Goal: Find specific page/section: Find specific page/section

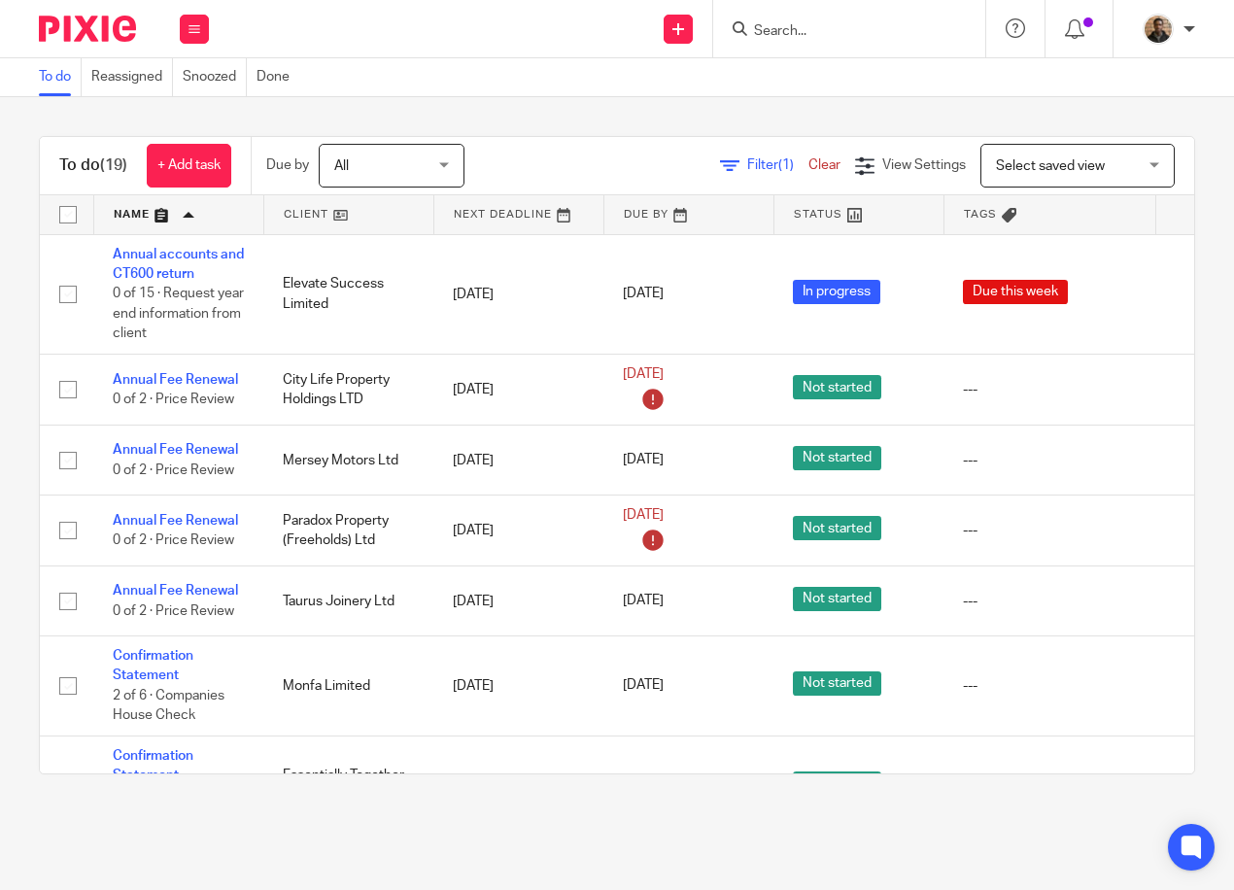
click at [782, 33] on input "Search" at bounding box center [839, 31] width 175 height 17
type input "elevate"
click at [876, 86] on link at bounding box center [912, 83] width 328 height 45
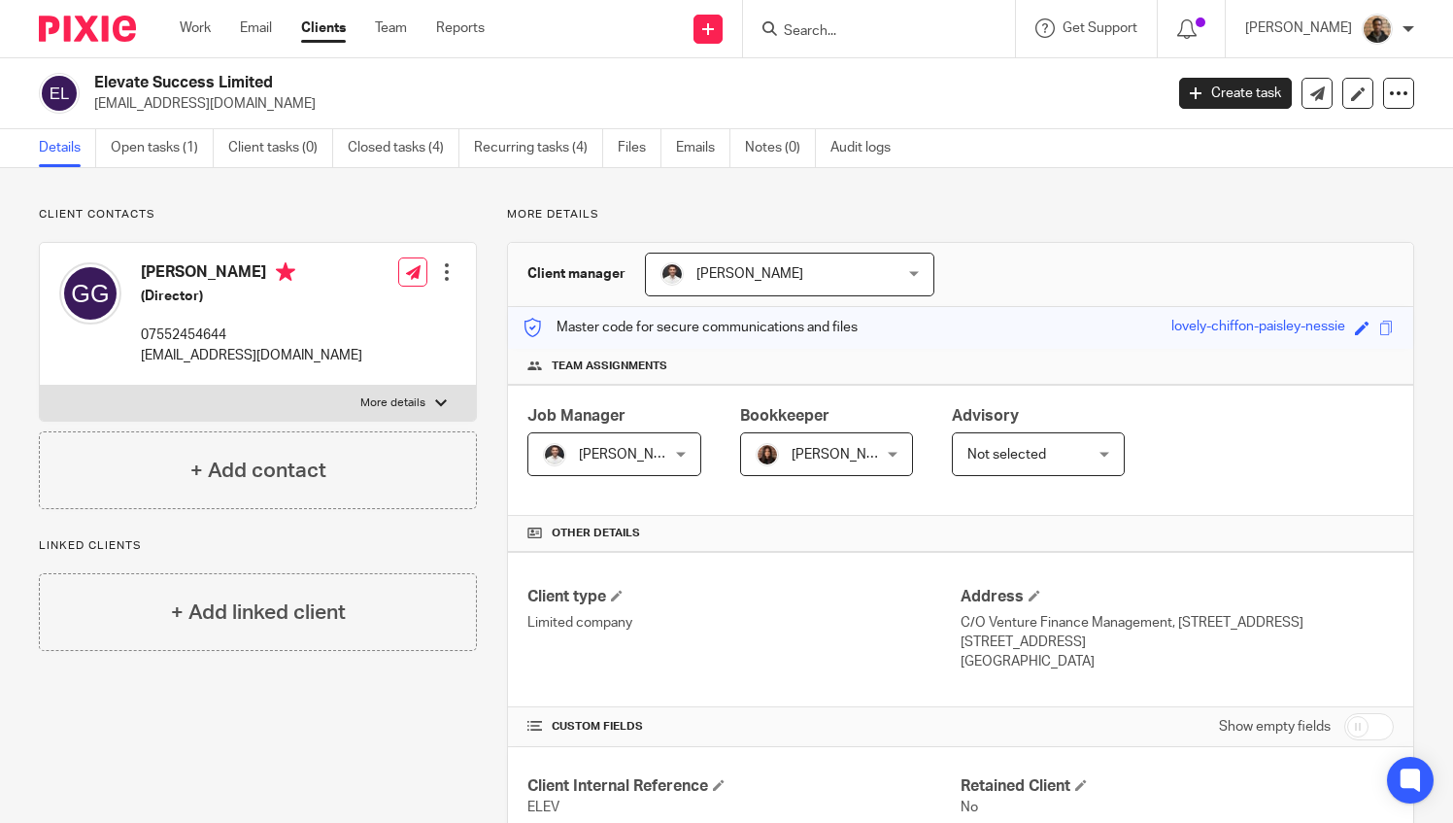
scroll to position [462, 0]
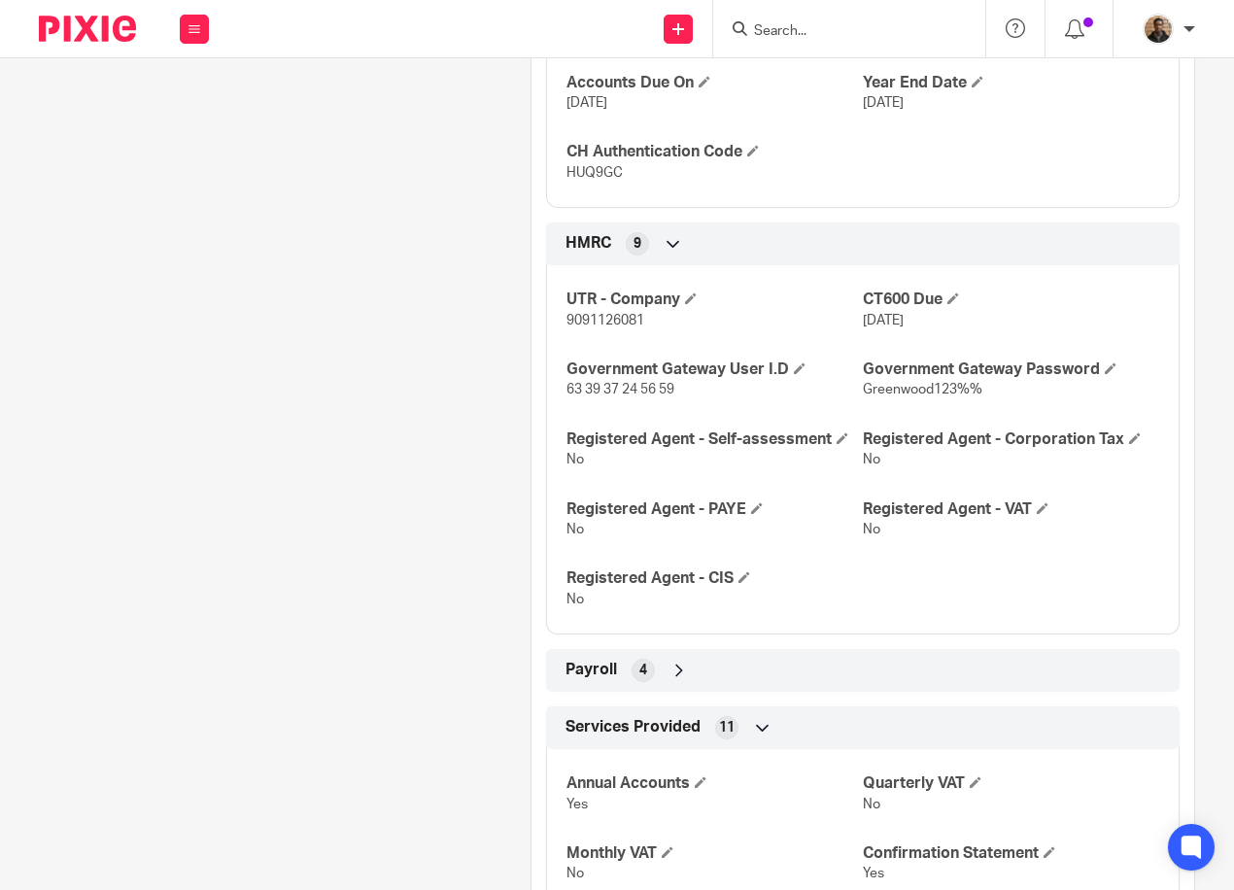
scroll to position [1263, 0]
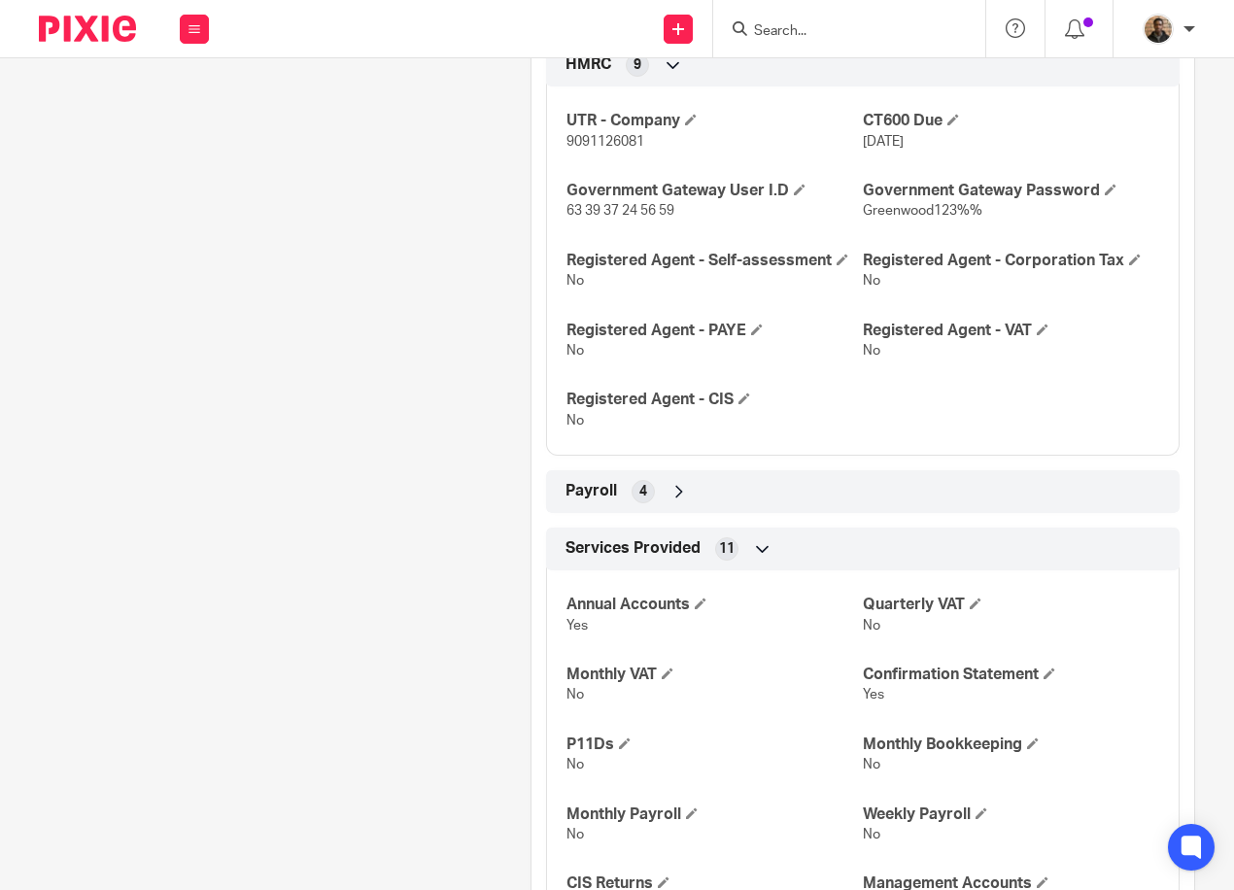
click at [657, 490] on div "Payroll 4" at bounding box center [862, 491] width 604 height 33
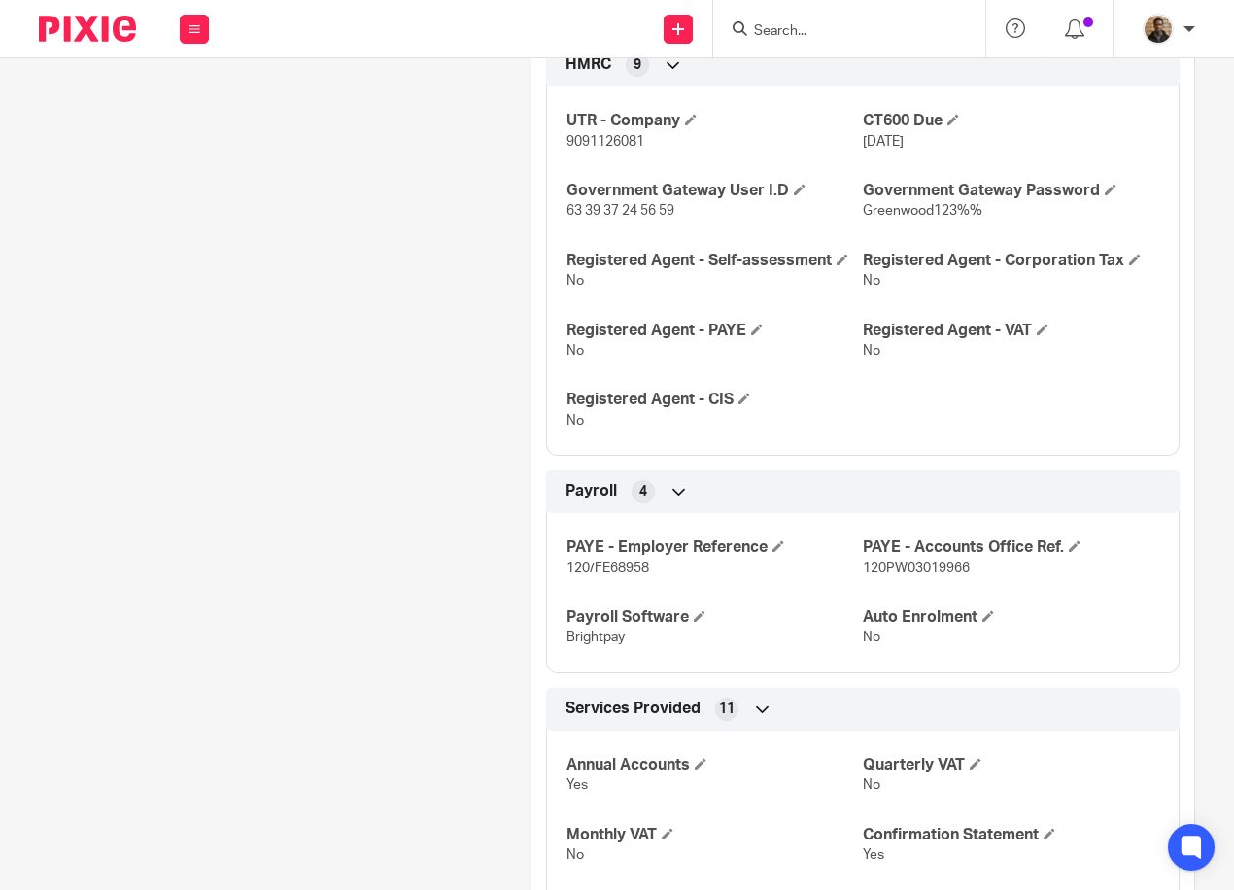
click at [664, 502] on div "Payroll 4" at bounding box center [862, 491] width 604 height 33
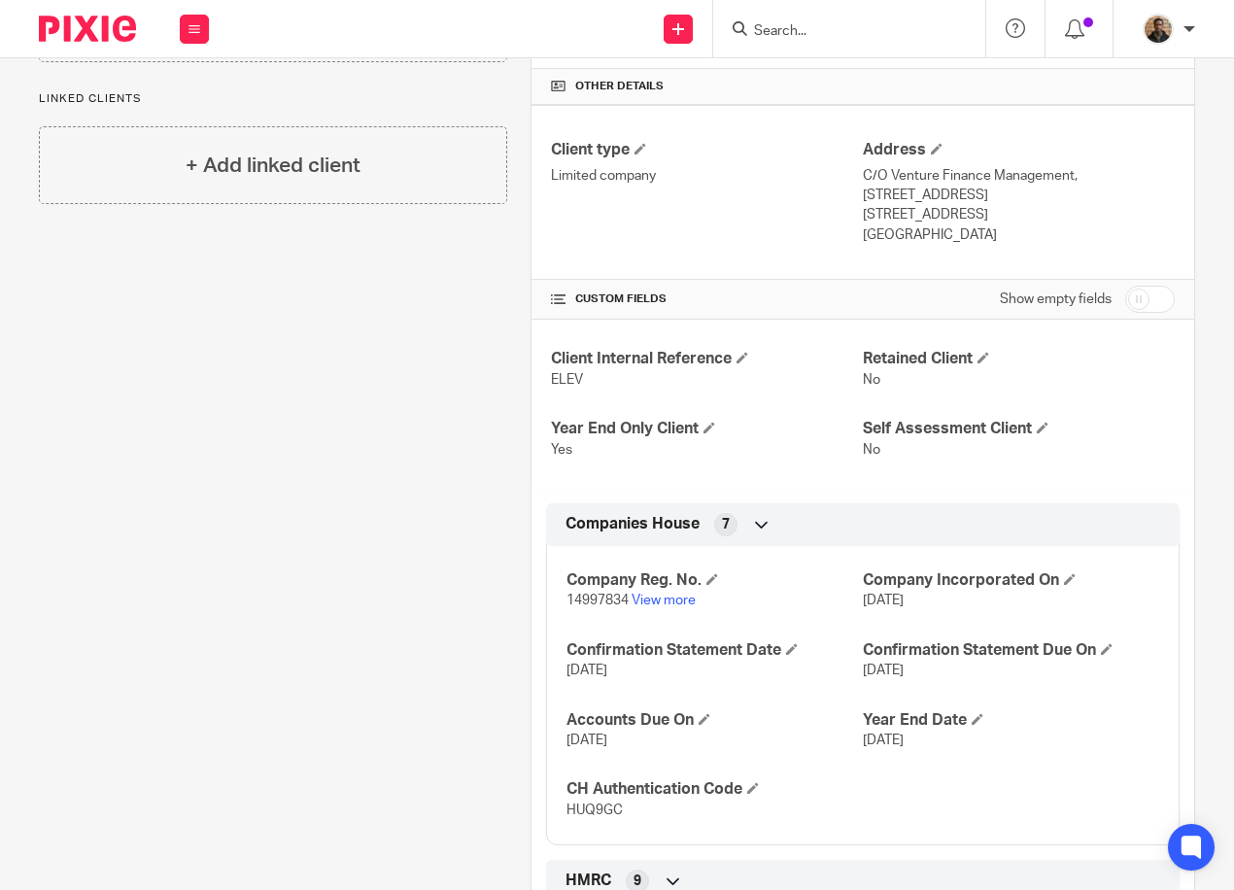
scroll to position [0, 0]
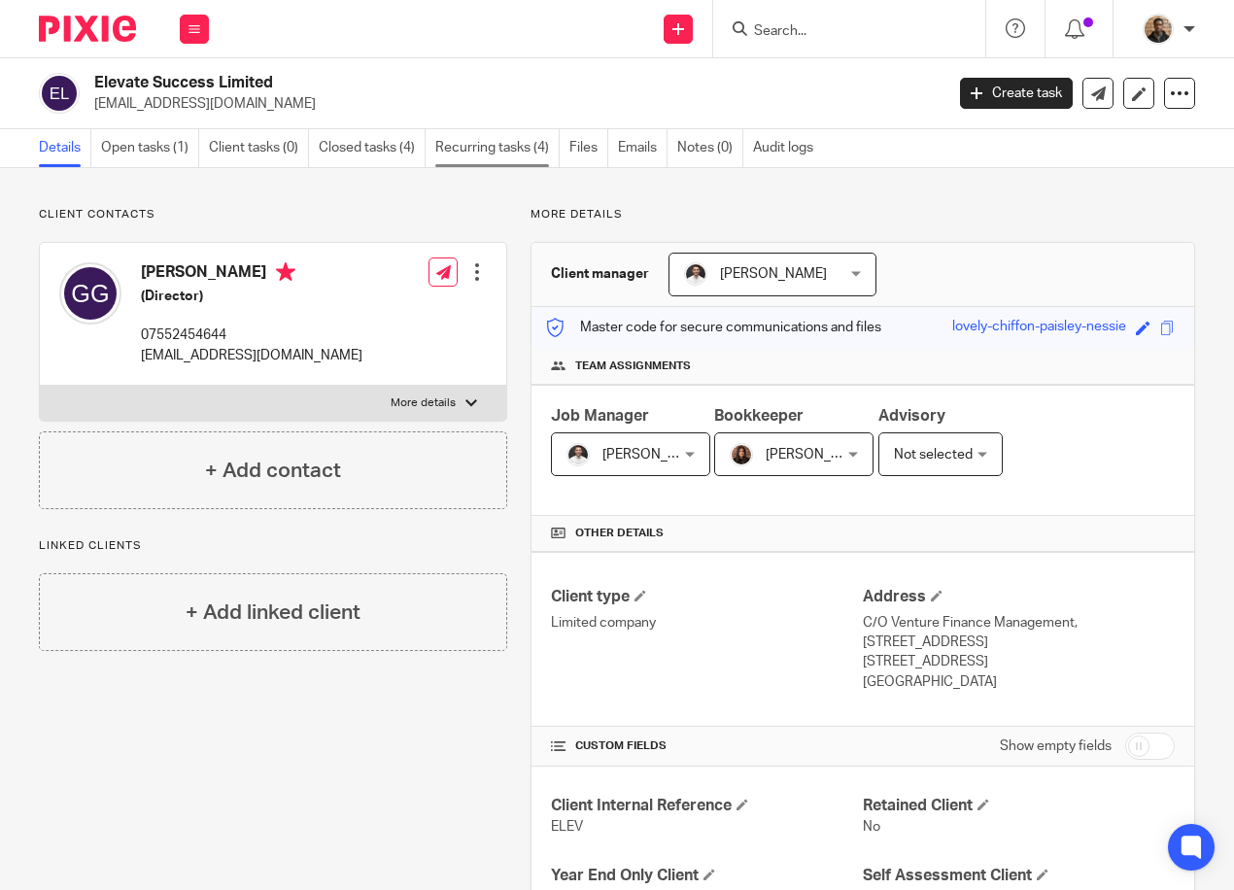
click at [458, 145] on link "Recurring tasks (4)" at bounding box center [497, 148] width 124 height 38
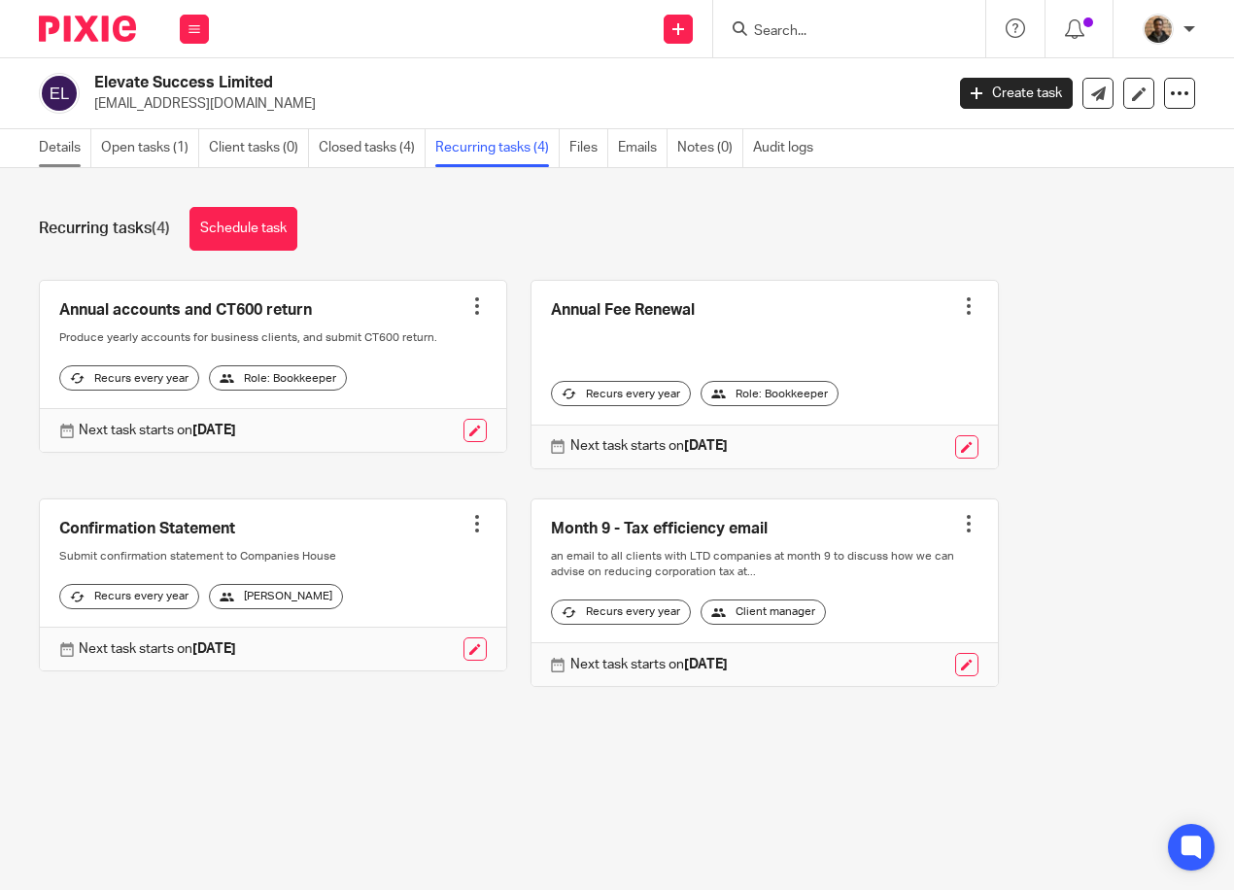
click at [70, 149] on link "Details" at bounding box center [65, 148] width 52 height 38
